Goal: Navigation & Orientation: Understand site structure

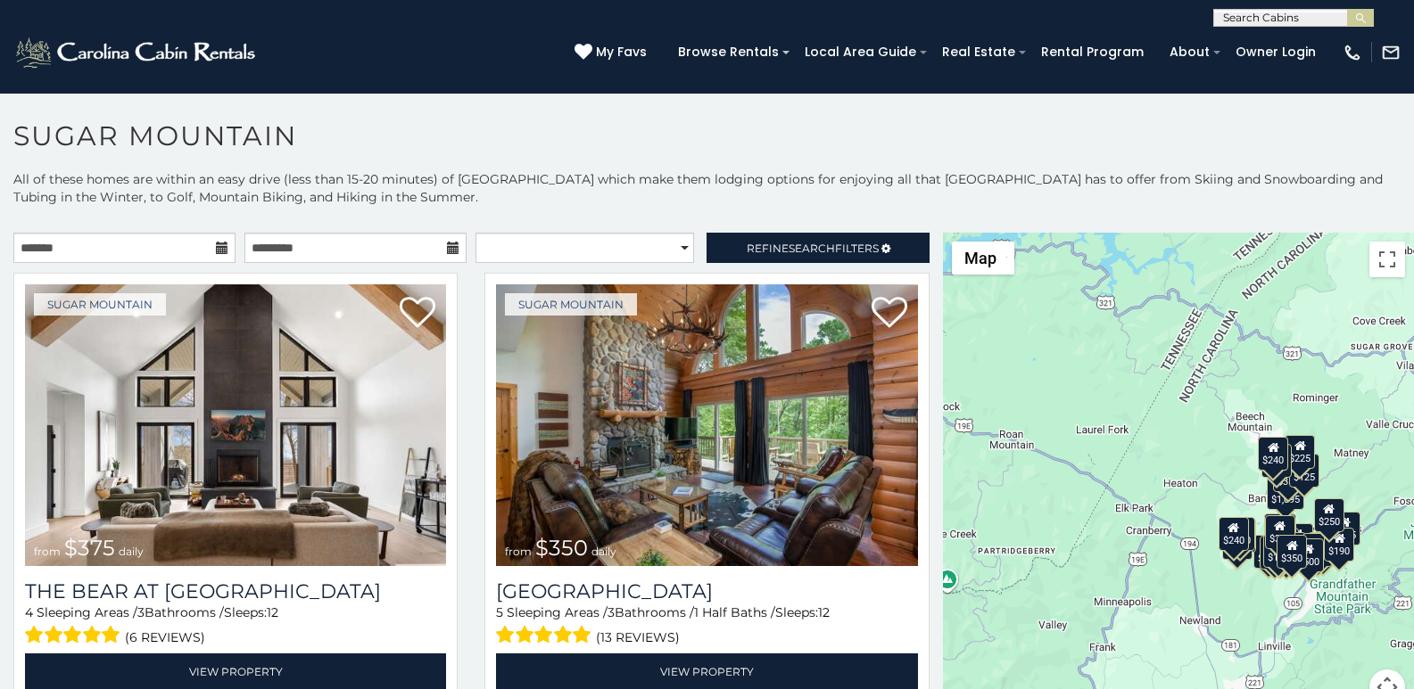
scroll to position [7, 0]
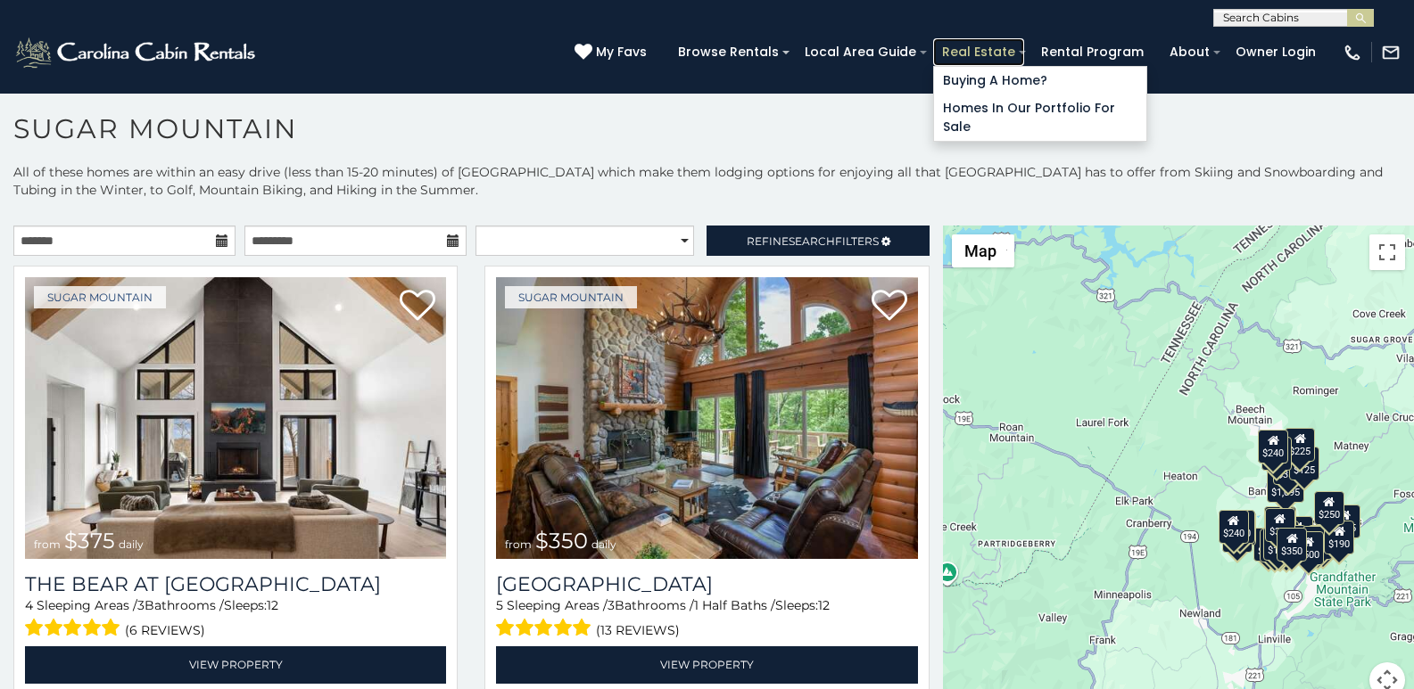
click at [1003, 44] on link "Real Estate" at bounding box center [978, 52] width 91 height 28
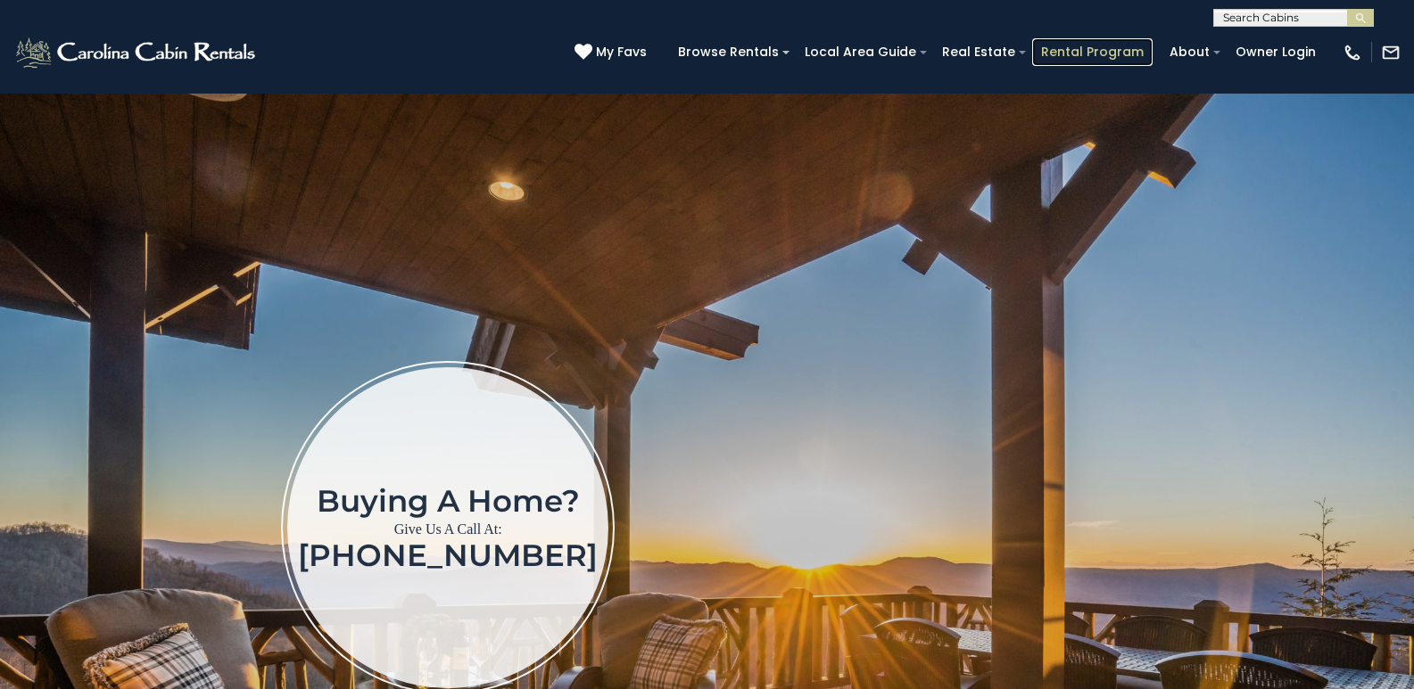
click at [1097, 44] on link "Rental Program" at bounding box center [1092, 52] width 120 height 28
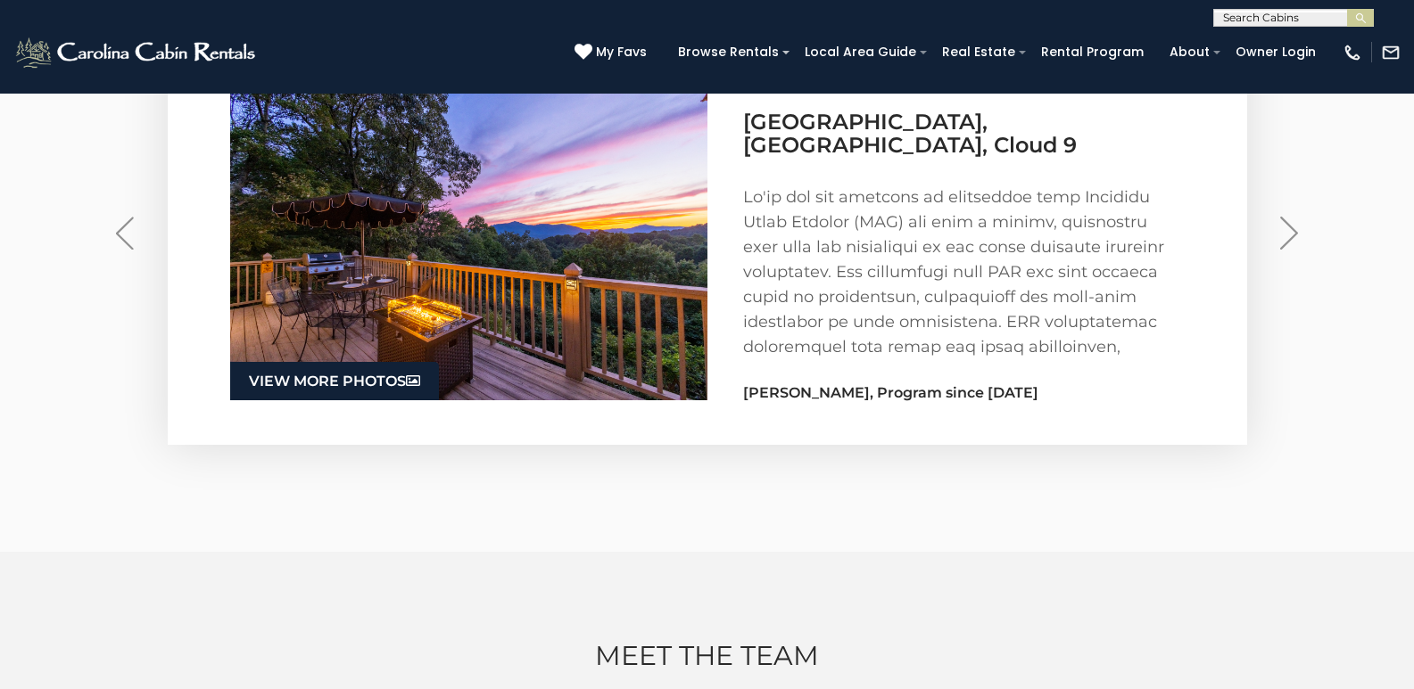
scroll to position [2851, 0]
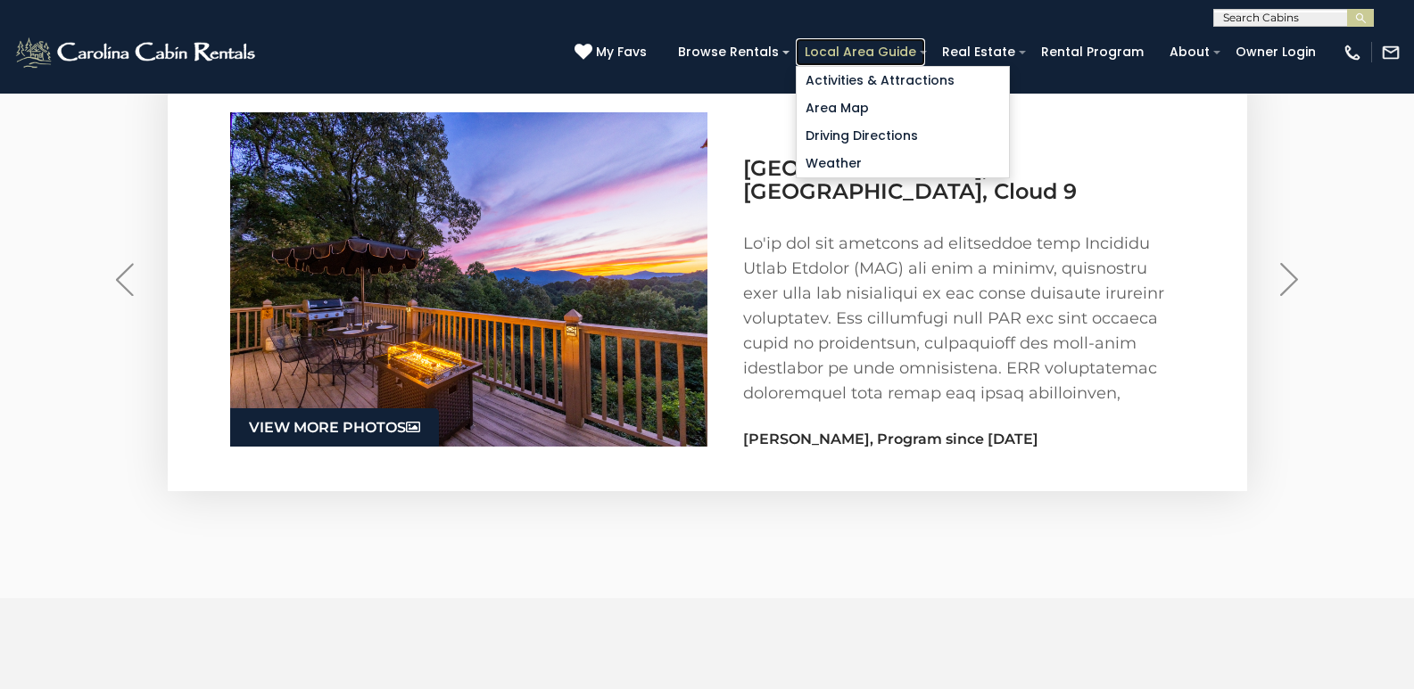
click at [893, 43] on link "Local Area Guide" at bounding box center [860, 52] width 129 height 28
